Goal: Transaction & Acquisition: Purchase product/service

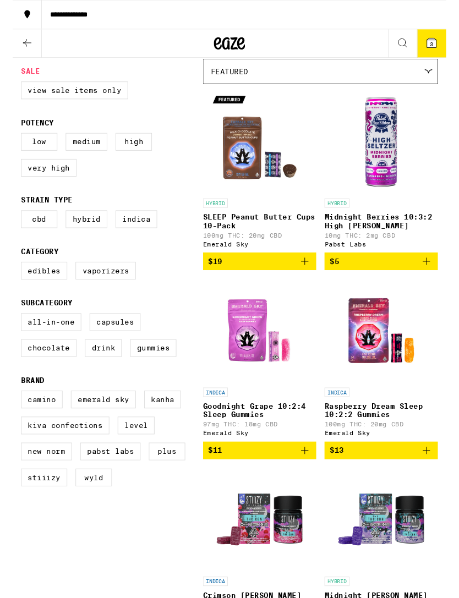
scroll to position [110, 0]
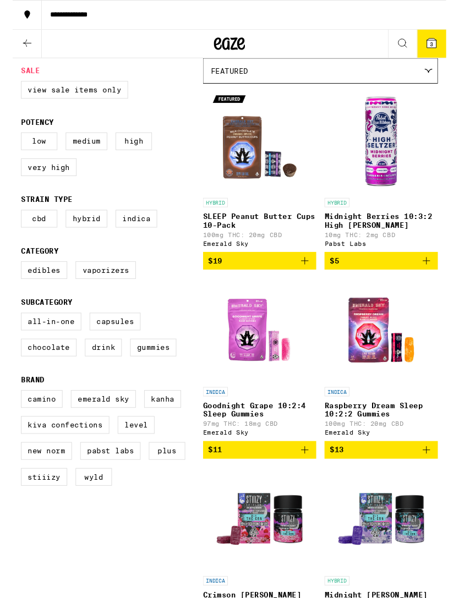
click at [33, 296] on label "Edibles" at bounding box center [33, 286] width 49 height 19
click at [12, 279] on input "Edibles" at bounding box center [11, 278] width 1 height 1
checkbox input "true"
click at [407, 346] on img "Open page for Raspberry Dream Sleep 10:2:2 Gummies from Emerald Sky" at bounding box center [390, 349] width 110 height 110
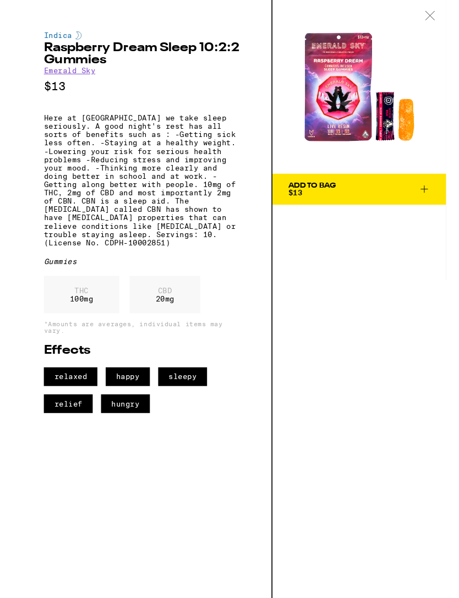
click at [435, 14] on div at bounding box center [442, 17] width 34 height 35
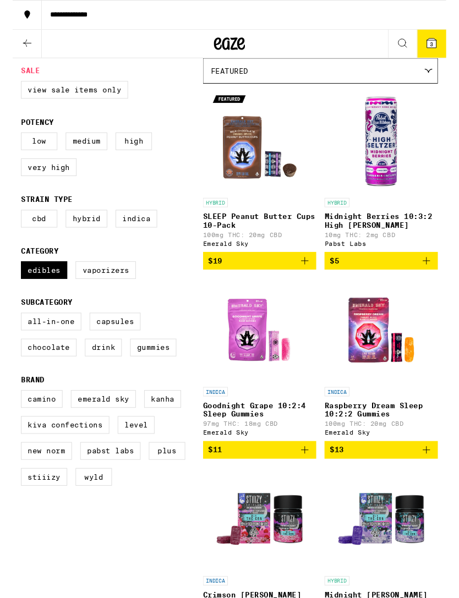
click at [32, 155] on label "Low" at bounding box center [28, 149] width 39 height 19
click at [12, 143] on input "Low" at bounding box center [11, 142] width 1 height 1
checkbox input "true"
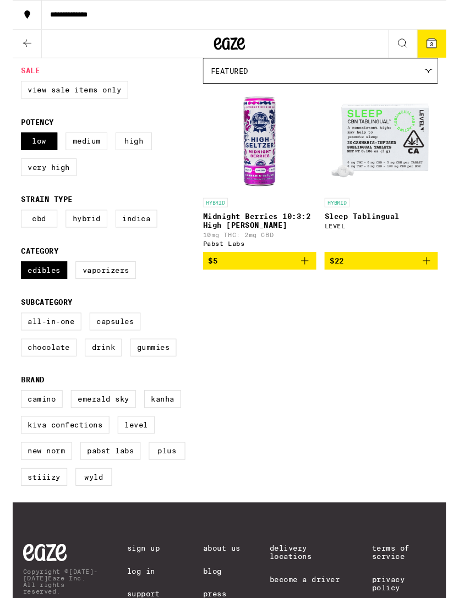
click at [12, 42] on icon at bounding box center [15, 45] width 13 height 13
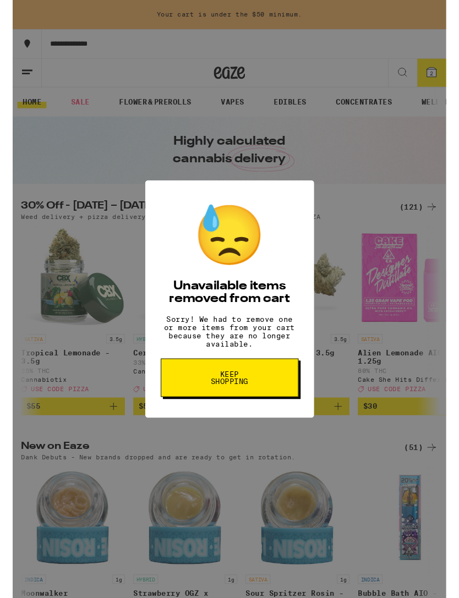
click at [199, 411] on button "Keep Shopping" at bounding box center [230, 400] width 146 height 41
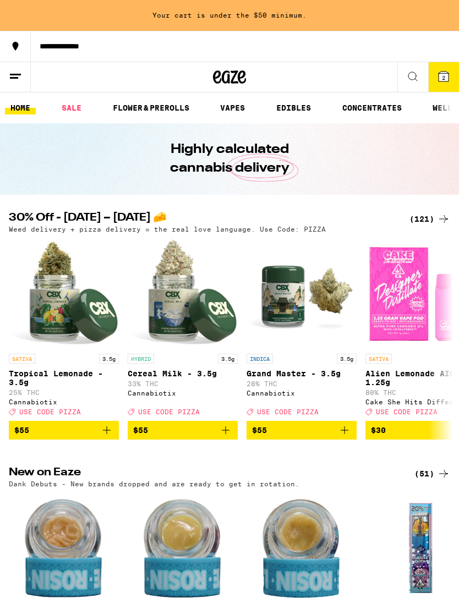
scroll to position [35, 0]
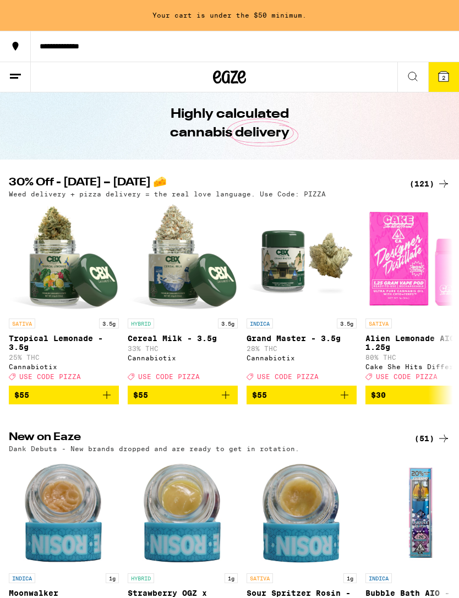
click at [446, 77] on icon at bounding box center [444, 77] width 10 height 10
